Goal: Information Seeking & Learning: Check status

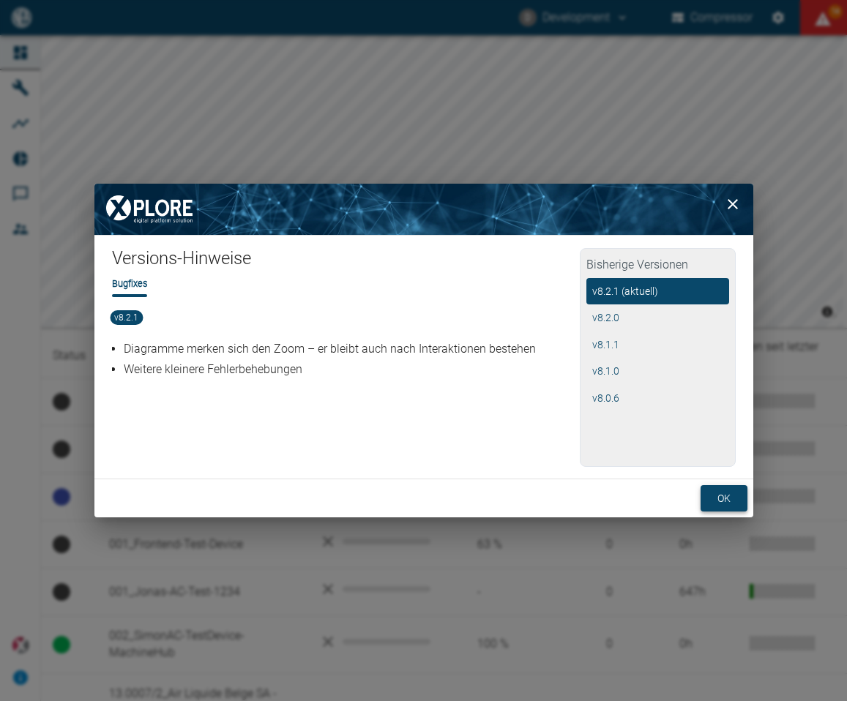
click at [722, 506] on button "ok" at bounding box center [723, 498] width 47 height 27
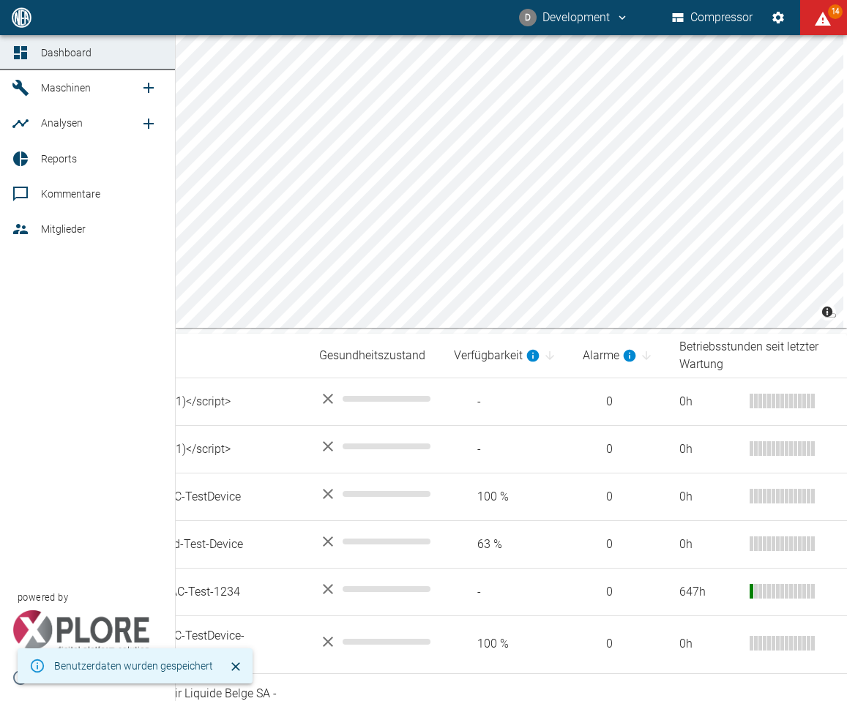
click at [12, 84] on icon at bounding box center [20, 88] width 16 height 16
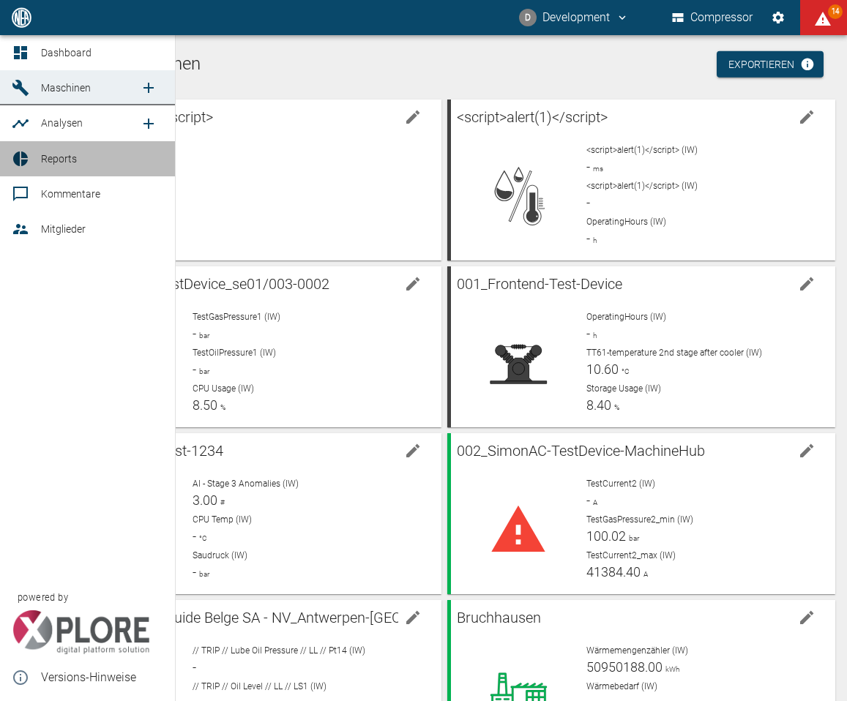
click at [68, 164] on span "Reports" at bounding box center [59, 159] width 36 height 12
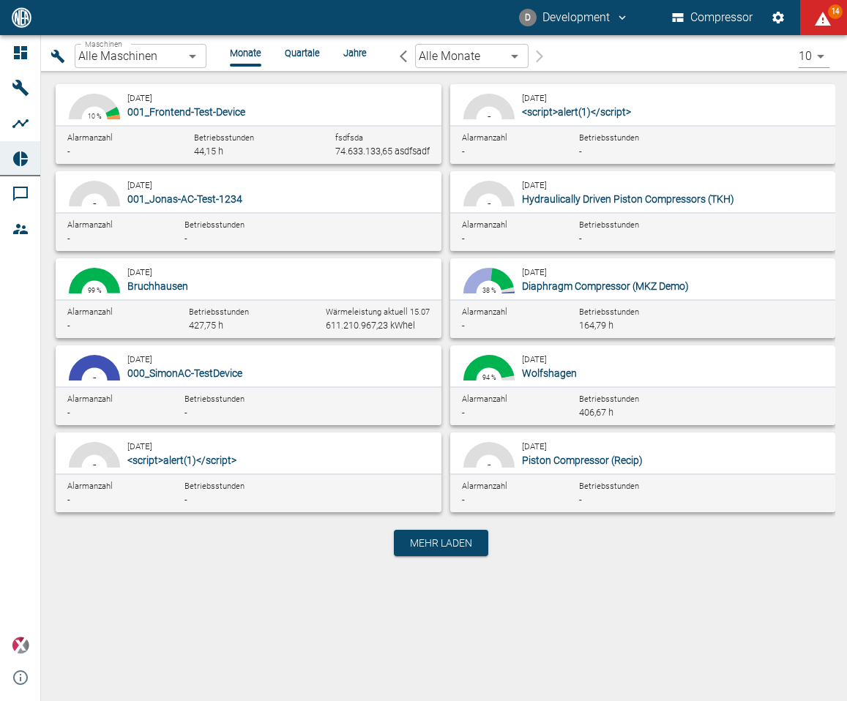
click at [705, 286] on p "Diaphragm Compressor (MKZ Demo)" at bounding box center [673, 286] width 302 height 15
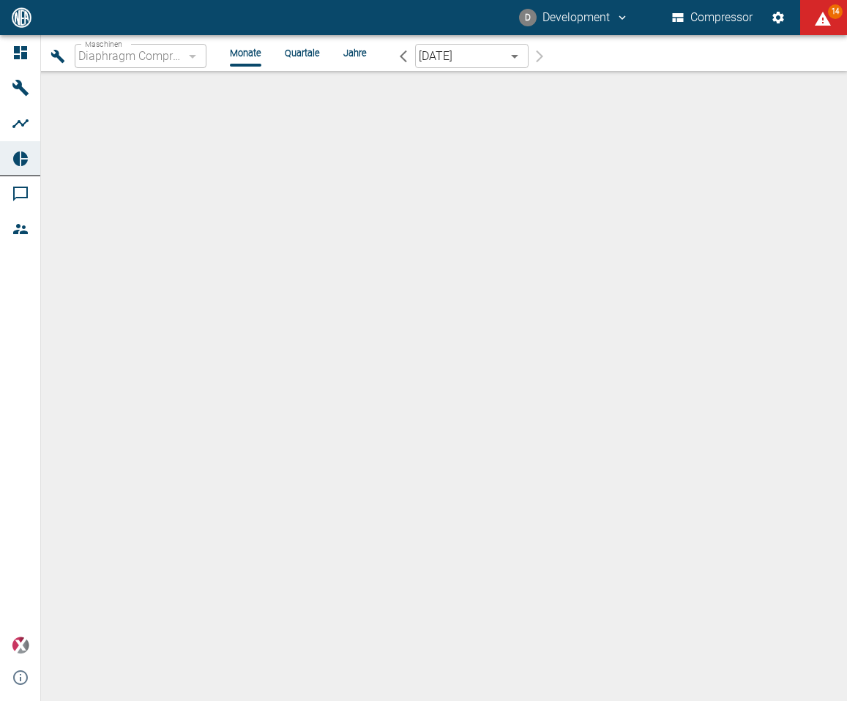
type input "92122ed6-79ce-4397-9580-801836334b5c"
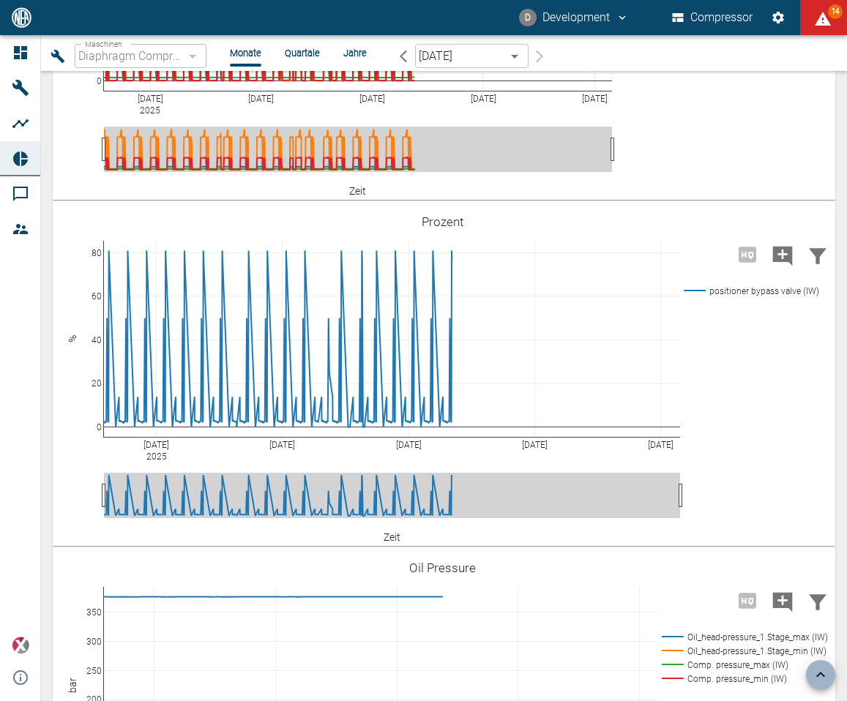
scroll to position [1862, 0]
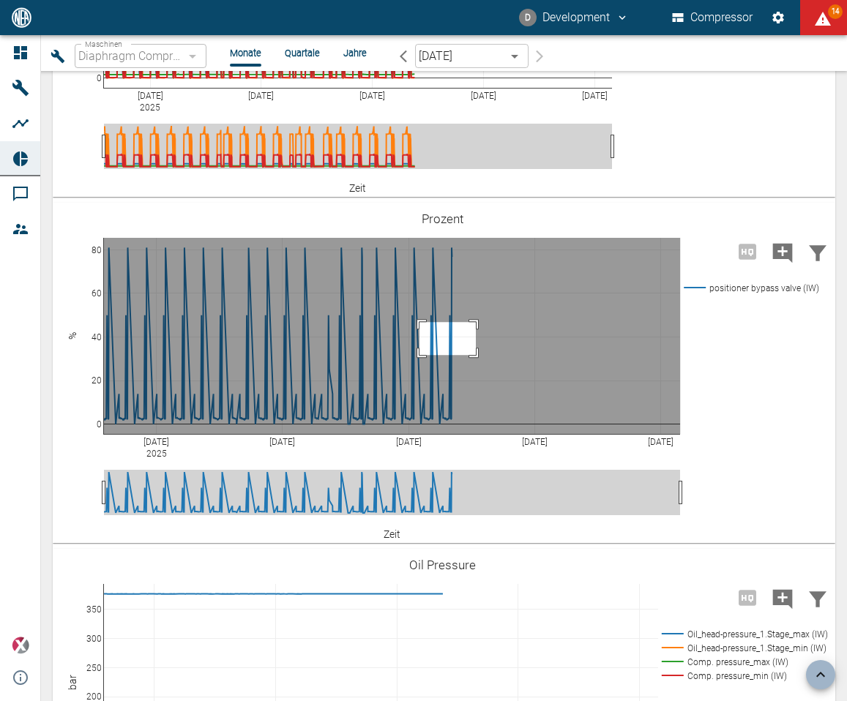
drag, startPoint x: 476, startPoint y: 399, endPoint x: 419, endPoint y: 432, distance: 65.3
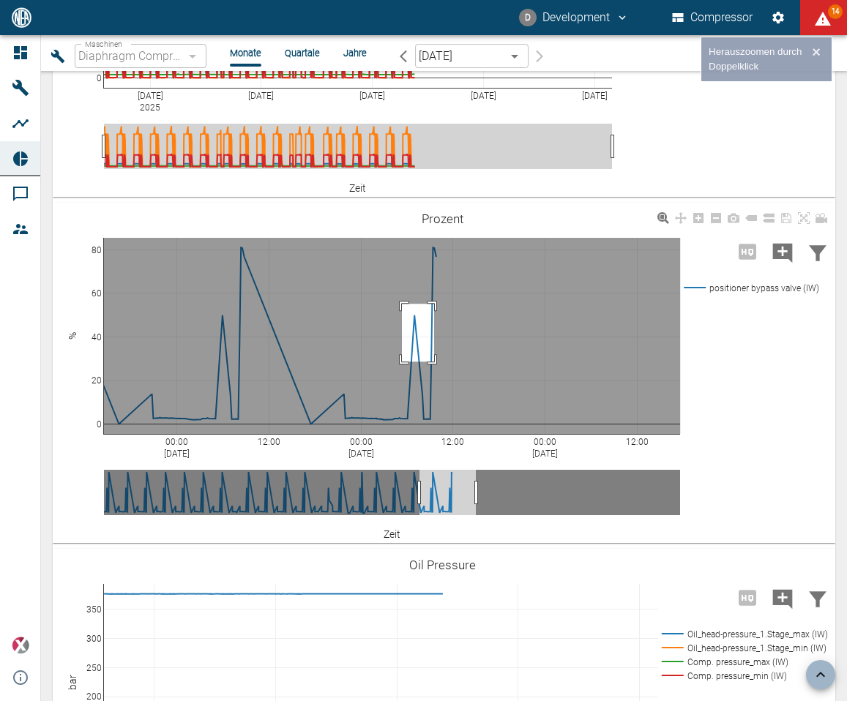
drag, startPoint x: 402, startPoint y: 381, endPoint x: 433, endPoint y: 438, distance: 64.5
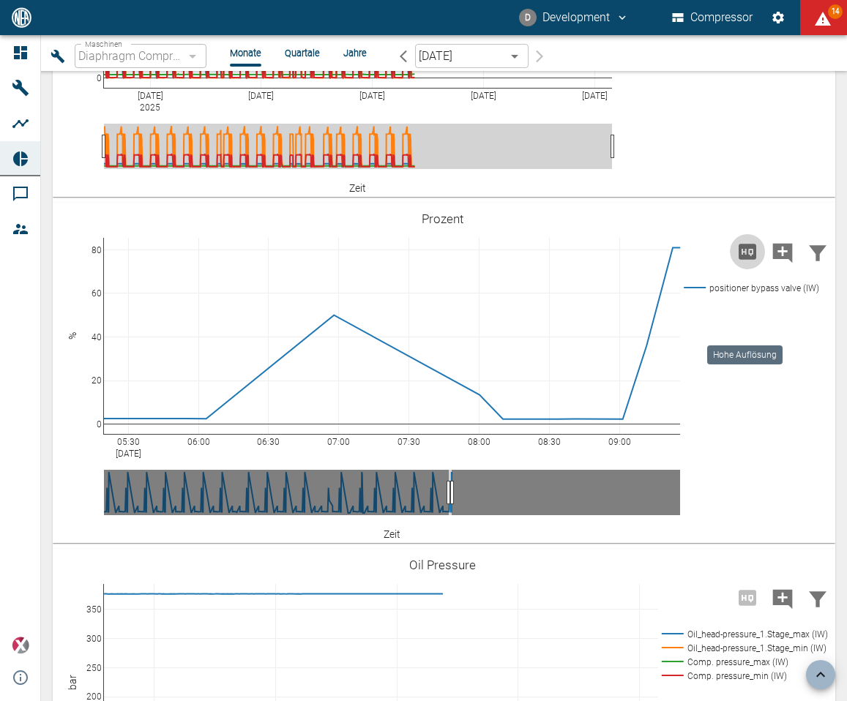
click at [751, 263] on icon "Hohe Auflösung" at bounding box center [746, 251] width 23 height 23
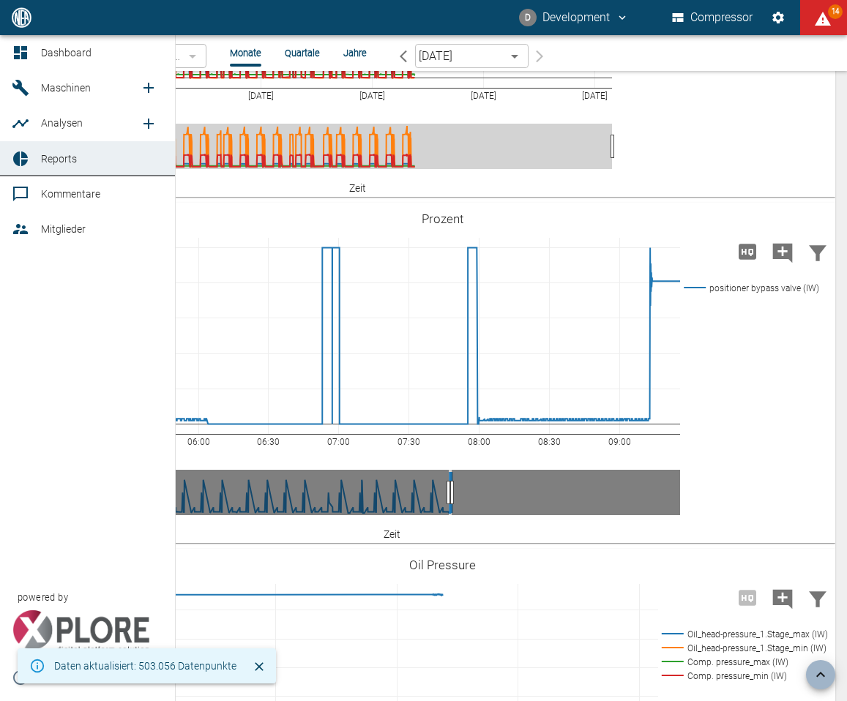
click at [54, 102] on link "Maschinen" at bounding box center [87, 87] width 175 height 35
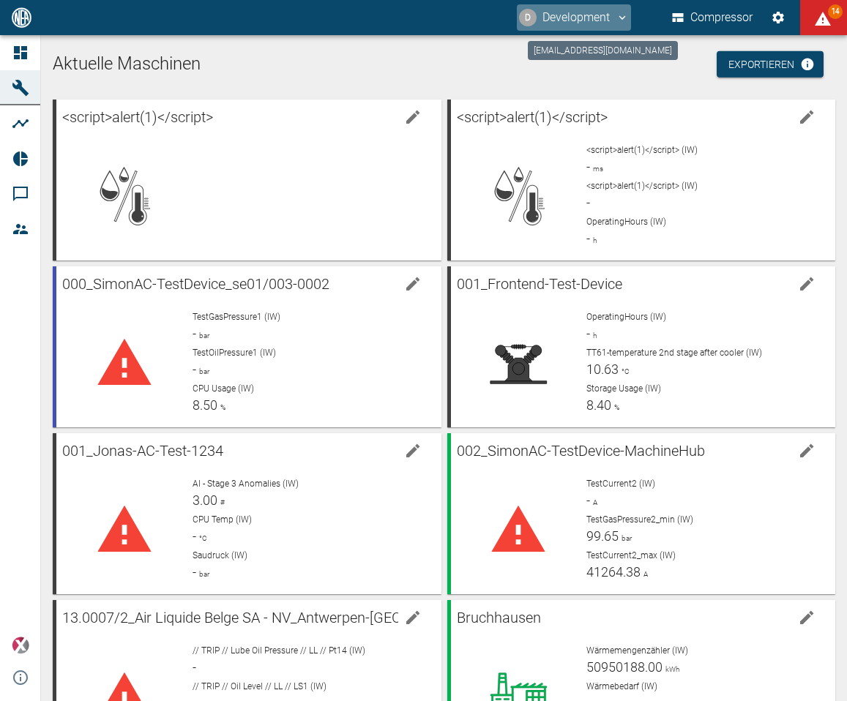
click at [611, 29] on button "D Development" at bounding box center [574, 17] width 114 height 26
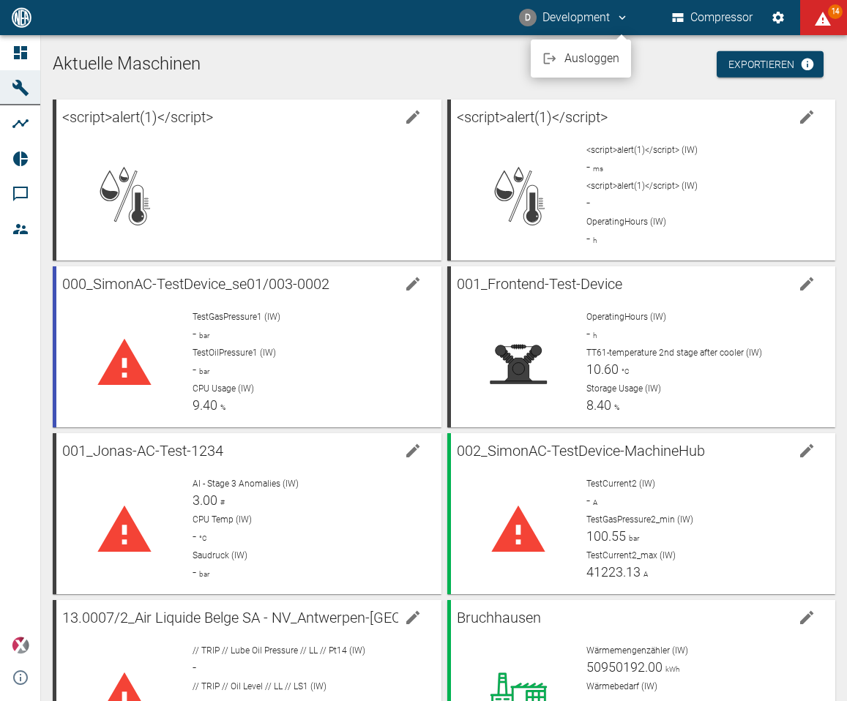
click at [589, 60] on span "Ausloggen" at bounding box center [591, 59] width 55 height 18
